Goal: Information Seeking & Learning: Learn about a topic

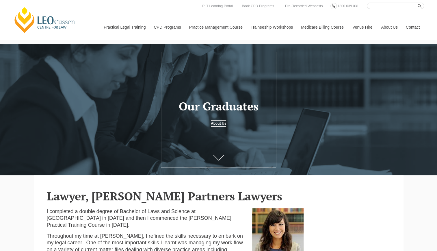
click at [221, 123] on link "About Us" at bounding box center [218, 123] width 15 height 6
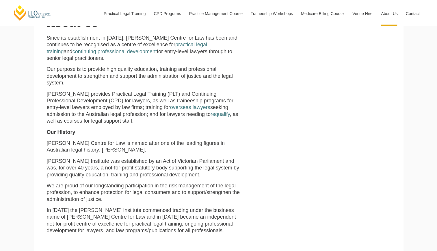
scroll to position [376, 0]
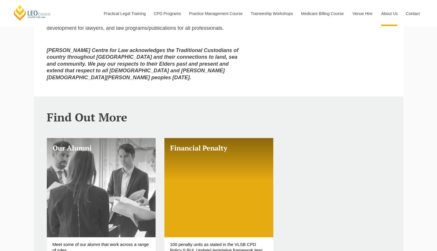
click at [91, 184] on link "Our Alumni" at bounding box center [101, 187] width 109 height 99
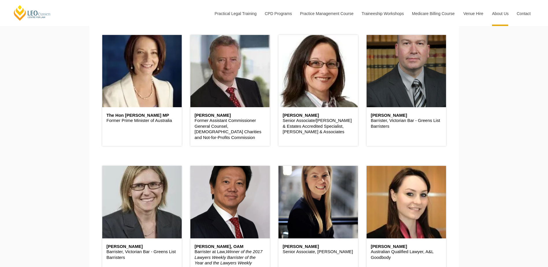
scroll to position [260, 0]
